Goal: Task Accomplishment & Management: Use online tool/utility

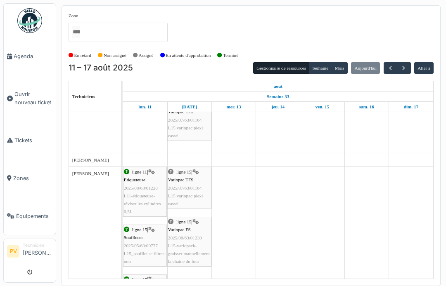
scroll to position [1128, 0]
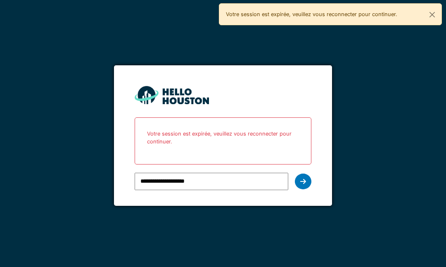
click at [304, 178] on icon at bounding box center [303, 181] width 6 height 7
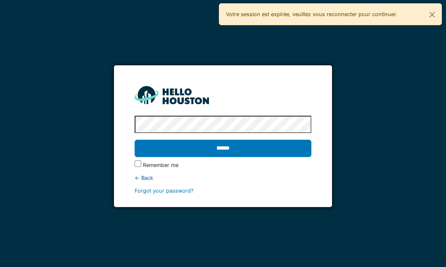
click at [263, 143] on input "******" at bounding box center [223, 148] width 176 height 17
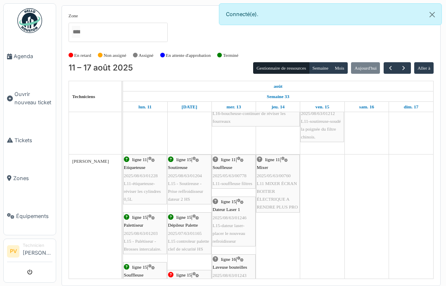
scroll to position [283, 0]
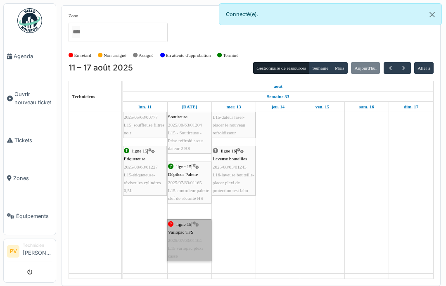
click at [191, 224] on link "ligne 15 | Variopac TFS 2025/07/63/01164 L15 variopac plexi cassé" at bounding box center [189, 241] width 44 height 42
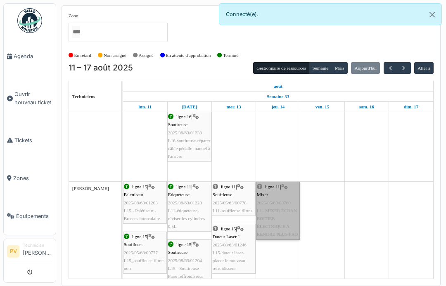
click at [273, 193] on link "ligne 11 | Mixer 2025/05/63/00760 L11 MIXER ÉCRAN BOITIER ÉLECTRIQUE A RENDRE P…" at bounding box center [278, 211] width 44 height 58
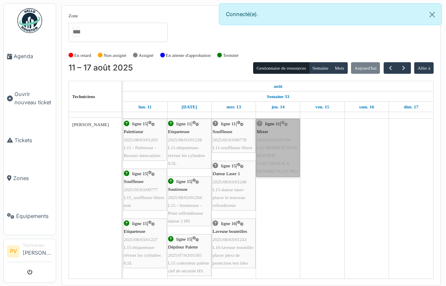
scroll to position [899, 0]
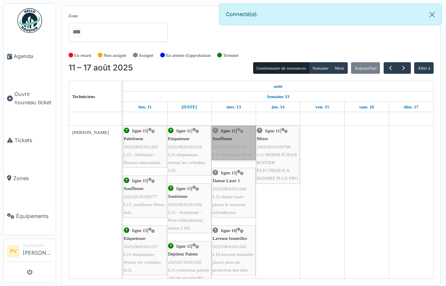
click at [229, 134] on link "ligne 11 | Souffleuse 2025/05/63/00778 L11-souffleuse filtres" at bounding box center [234, 143] width 44 height 34
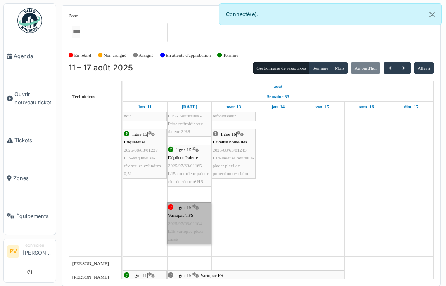
click at [187, 213] on link "ligne 15 | Variopac TFS 2025/07/63/01164 L15 variopac plexi cassé" at bounding box center [189, 224] width 44 height 42
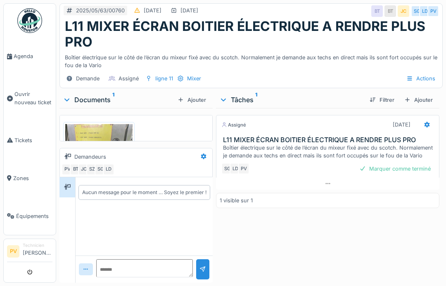
click at [114, 131] on img at bounding box center [98, 169] width 67 height 90
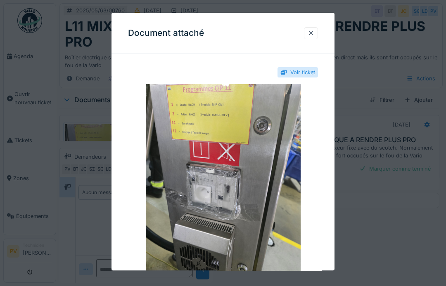
click at [312, 33] on div at bounding box center [311, 33] width 7 height 8
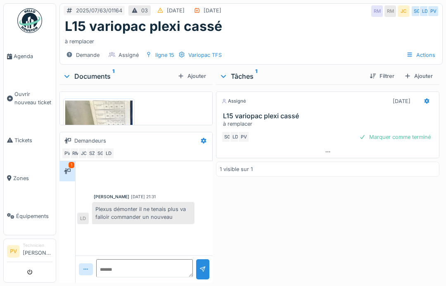
click at [284, 119] on h3 "L15 variopac plexi cassé" at bounding box center [329, 116] width 213 height 8
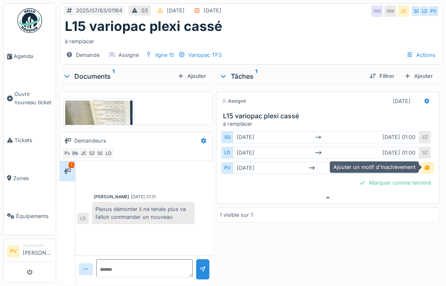
click at [428, 165] on div at bounding box center [427, 168] width 7 height 8
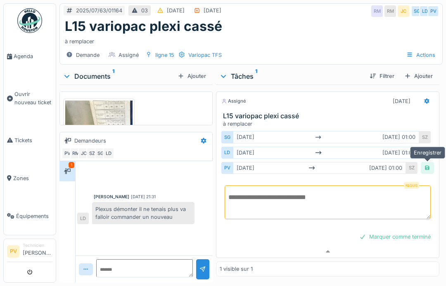
click at [309, 200] on textarea at bounding box center [328, 203] width 206 height 34
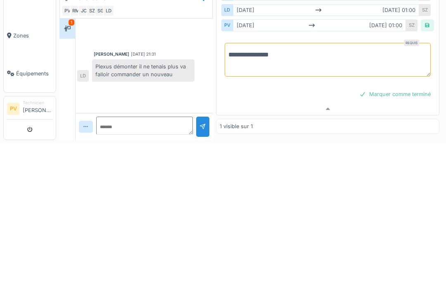
type textarea "**********"
click at [432, 162] on div at bounding box center [427, 168] width 13 height 12
